Goal: Task Accomplishment & Management: Manage account settings

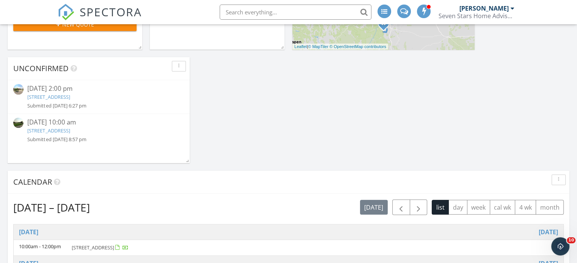
scroll to position [166, 0]
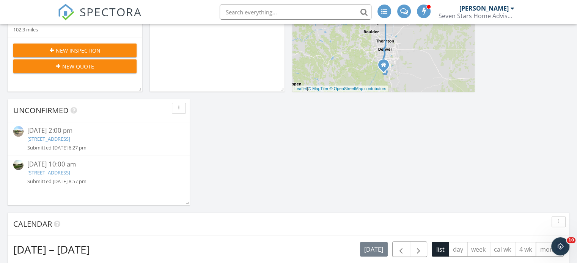
click at [70, 140] on link "20758 E 51st Pl, Denver, CO 80249" at bounding box center [48, 139] width 42 height 7
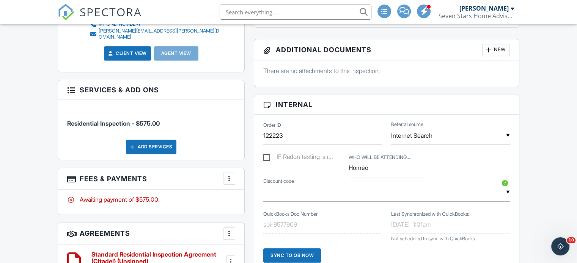
click at [229, 175] on div at bounding box center [229, 179] width 8 height 8
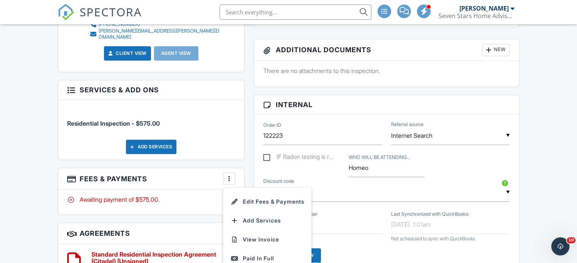
click at [241, 195] on li "Edit Fees & Payments" at bounding box center [266, 202] width 79 height 19
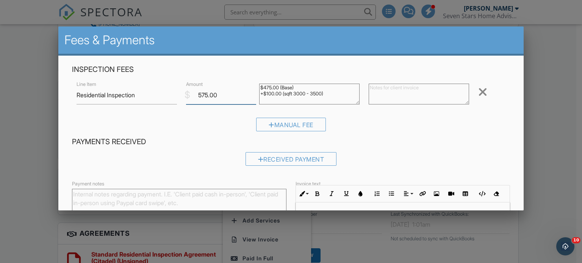
click at [203, 95] on input "575.00" at bounding box center [221, 95] width 70 height 19
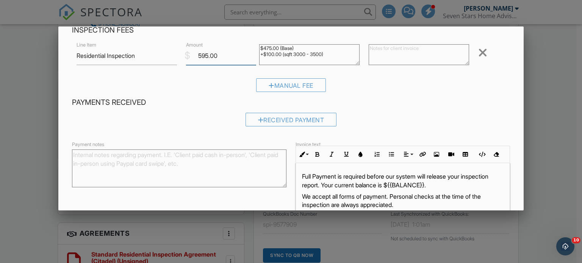
scroll to position [85, 0]
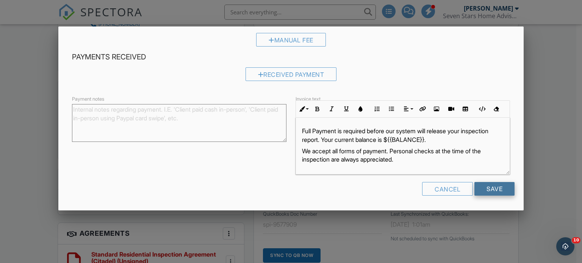
type input "595.00"
click at [494, 188] on input "Save" at bounding box center [495, 189] width 40 height 14
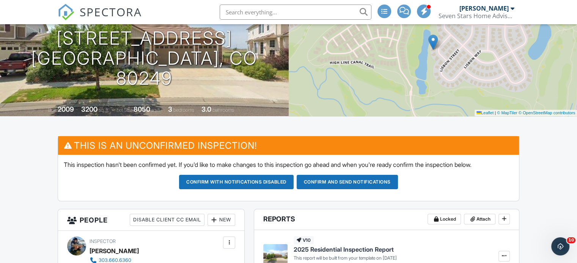
scroll to position [76, 0]
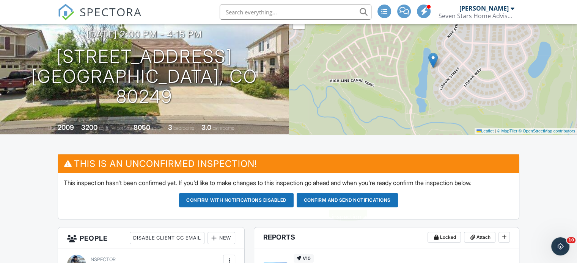
click at [362, 201] on button "Confirm and send notifications" at bounding box center [346, 200] width 101 height 14
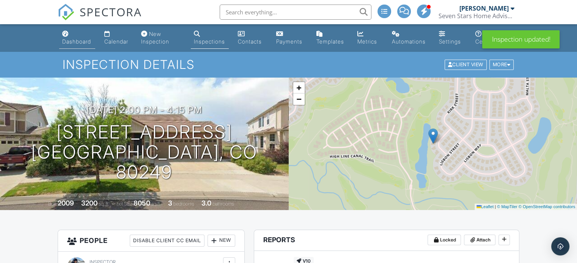
click at [75, 38] on div "Dashboard" at bounding box center [76, 41] width 29 height 6
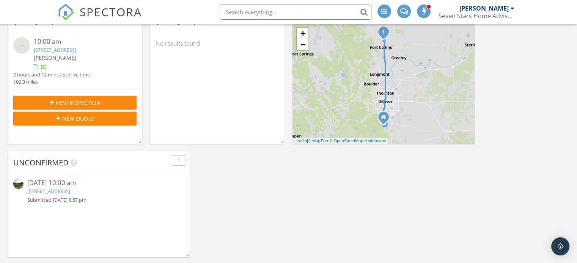
scroll to position [190, 0]
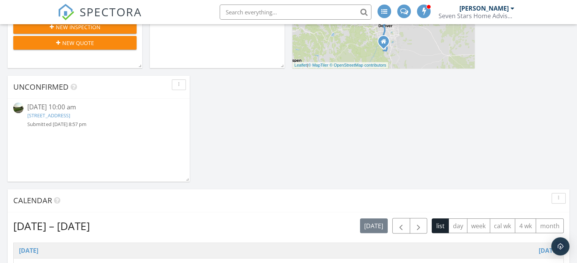
click at [70, 114] on link "[STREET_ADDRESS]" at bounding box center [48, 115] width 42 height 7
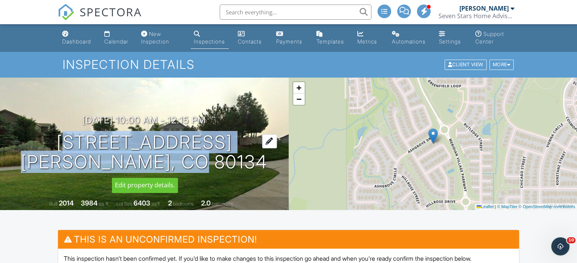
drag, startPoint x: 41, startPoint y: 142, endPoint x: 227, endPoint y: 167, distance: 187.4
click at [227, 167] on h1 "[STREET_ADDRESS] Parker, CO 80134" at bounding box center [144, 153] width 246 height 40
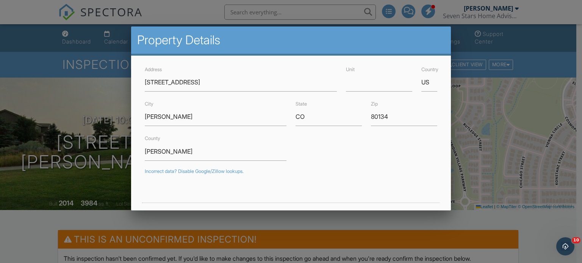
click at [97, 144] on div at bounding box center [291, 126] width 582 height 329
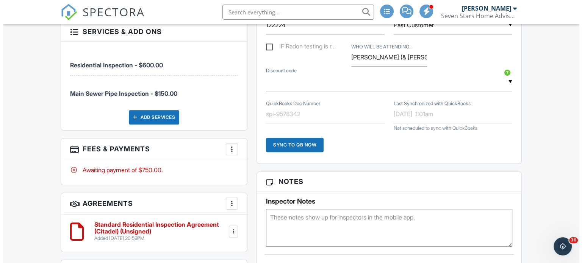
scroll to position [493, 0]
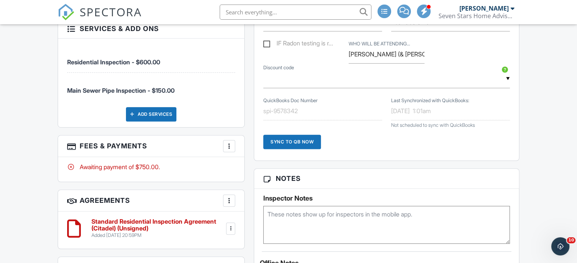
click at [230, 143] on div at bounding box center [229, 147] width 8 height 8
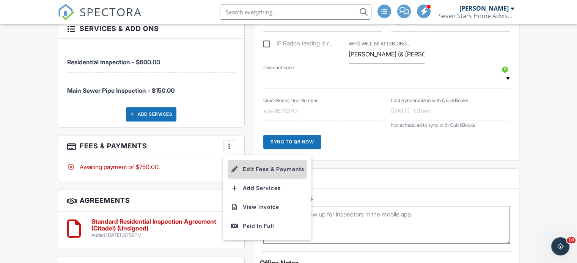
click at [246, 162] on li "Edit Fees & Payments" at bounding box center [266, 169] width 79 height 19
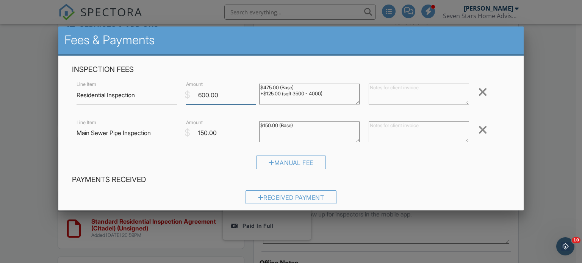
click at [206, 94] on input "600.00" at bounding box center [221, 95] width 70 height 19
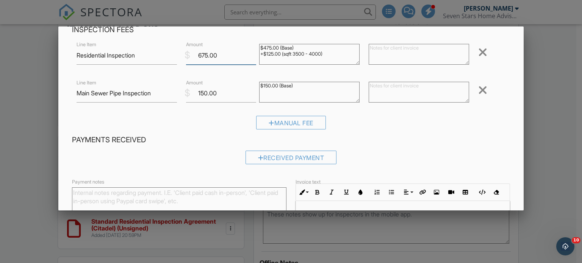
scroll to position [123, 0]
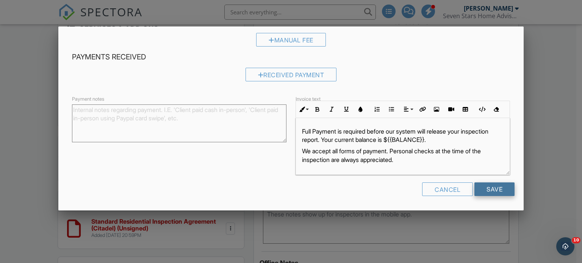
type input "675.00"
click at [483, 189] on input "Save" at bounding box center [495, 190] width 40 height 14
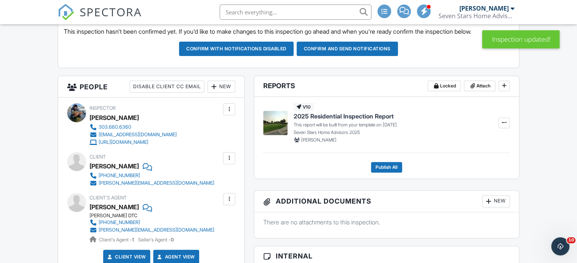
scroll to position [227, 0]
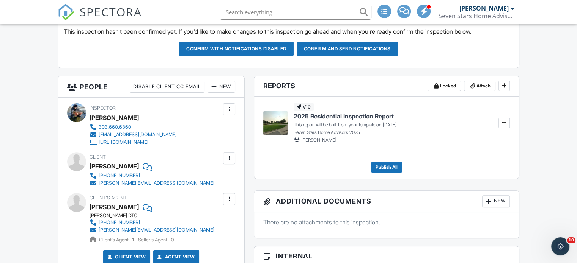
click at [362, 50] on button "Confirm and send notifications" at bounding box center [346, 49] width 101 height 14
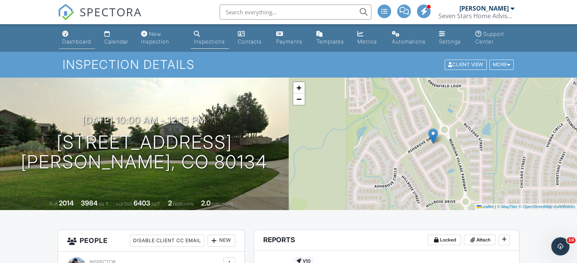
click at [69, 39] on div "Dashboard" at bounding box center [76, 41] width 29 height 6
